Goal: Entertainment & Leisure: Browse casually

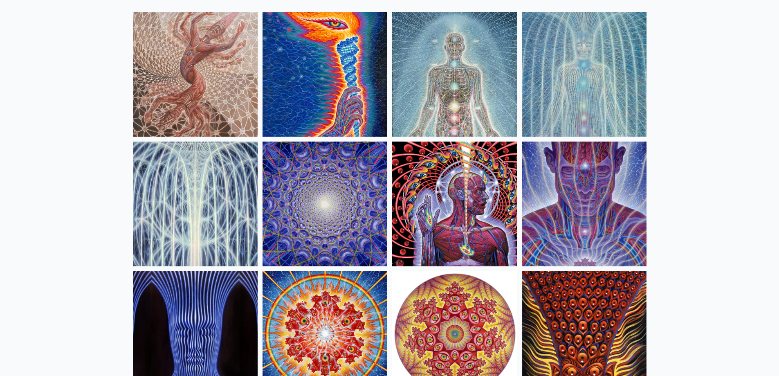
scroll to position [82, 0]
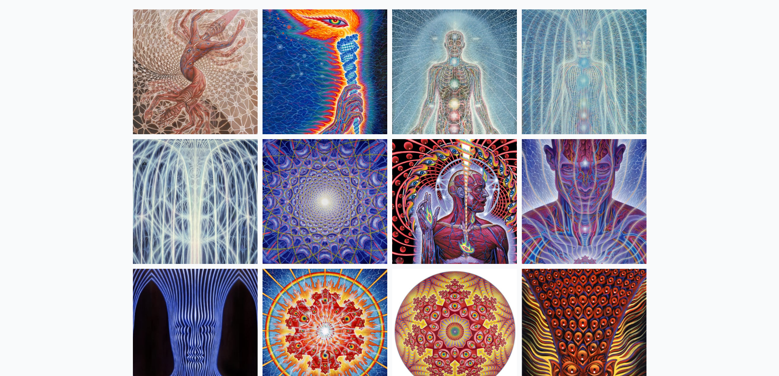
click at [460, 205] on img at bounding box center [454, 201] width 125 height 125
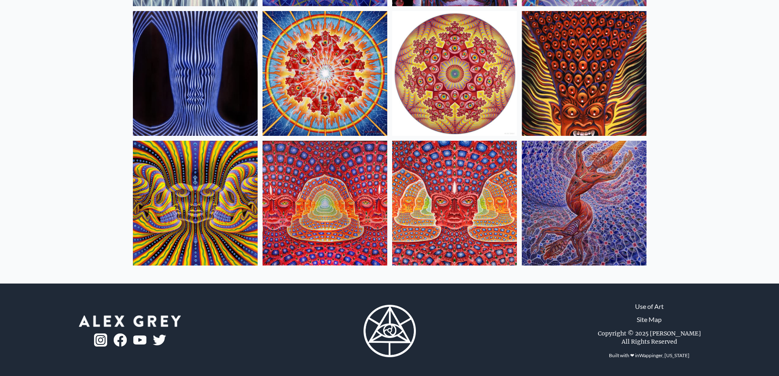
scroll to position [342, 0]
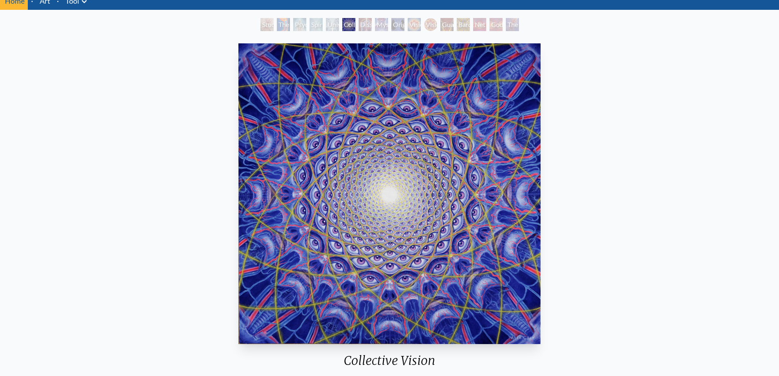
scroll to position [82, 0]
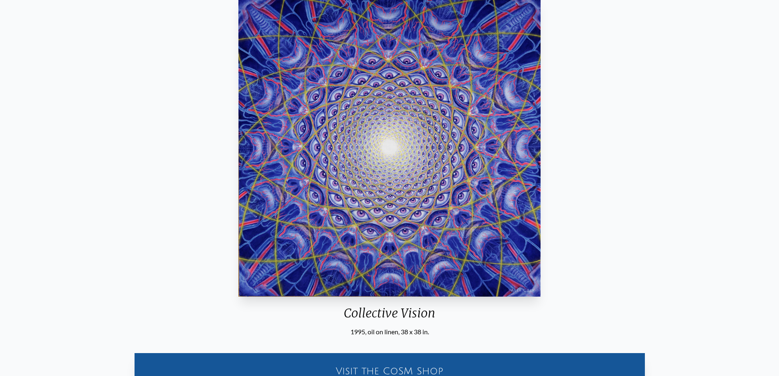
click at [386, 152] on img "6 / 16" at bounding box center [389, 146] width 303 height 301
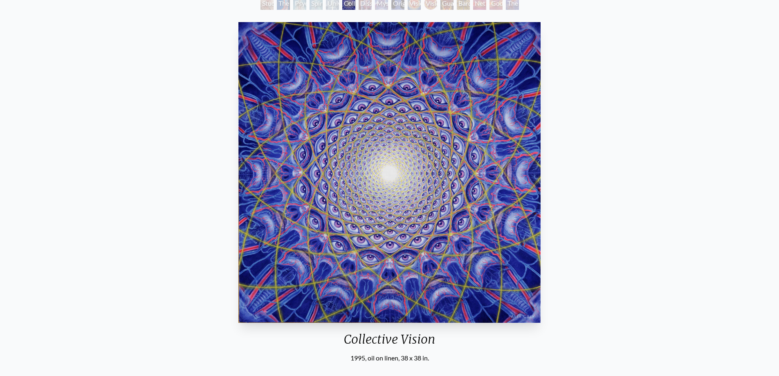
scroll to position [41, 0]
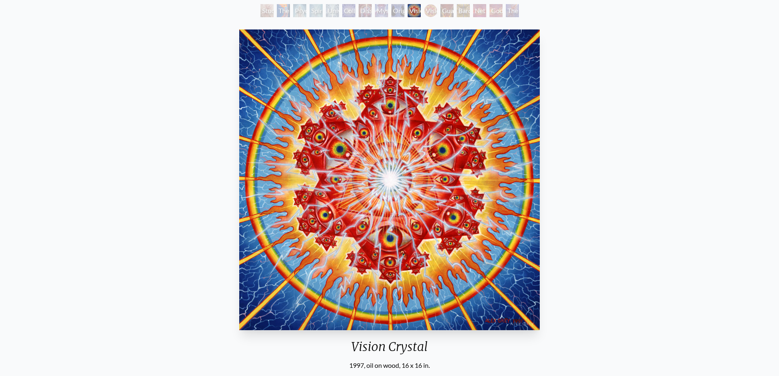
scroll to position [41, 0]
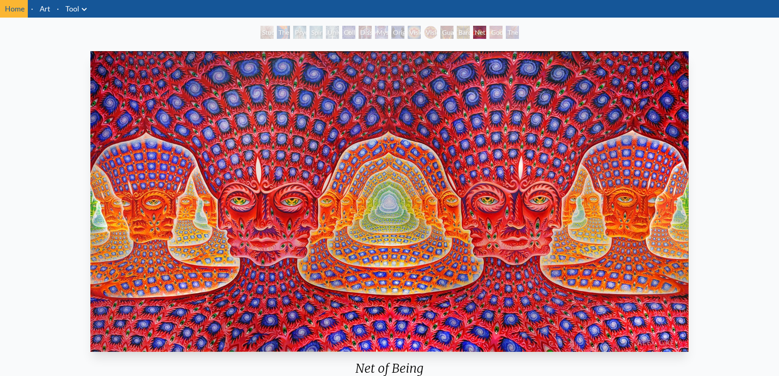
scroll to position [41, 0]
